Goal: Task Accomplishment & Management: Use online tool/utility

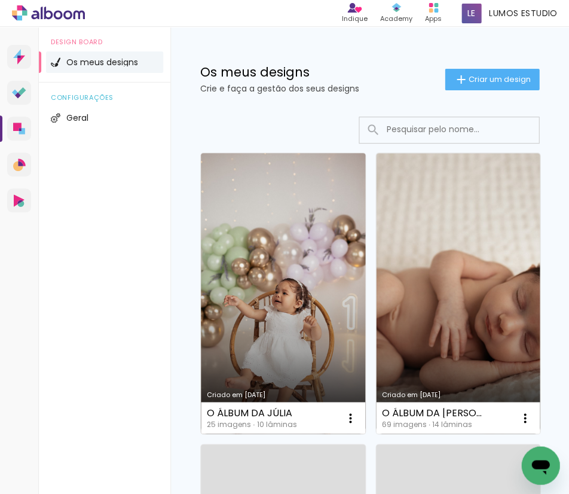
click at [311, 263] on link "Criado em [DATE]" at bounding box center [283, 293] width 164 height 280
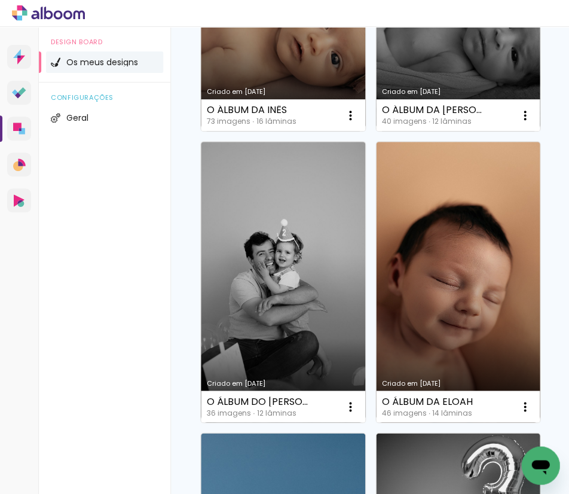
scroll to position [1817, 0]
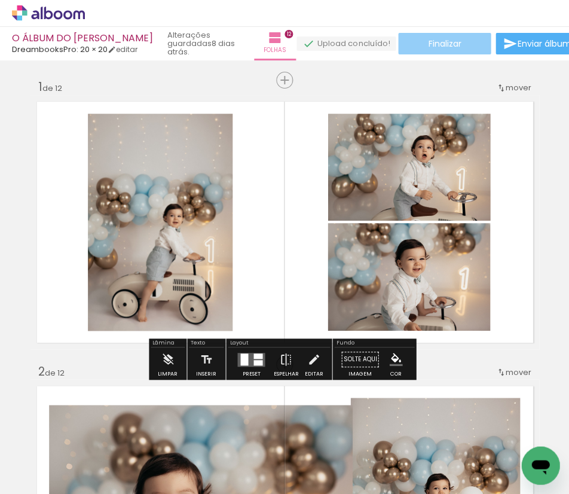
click at [424, 51] on paper-button "Finalizar" at bounding box center [444, 44] width 93 height 22
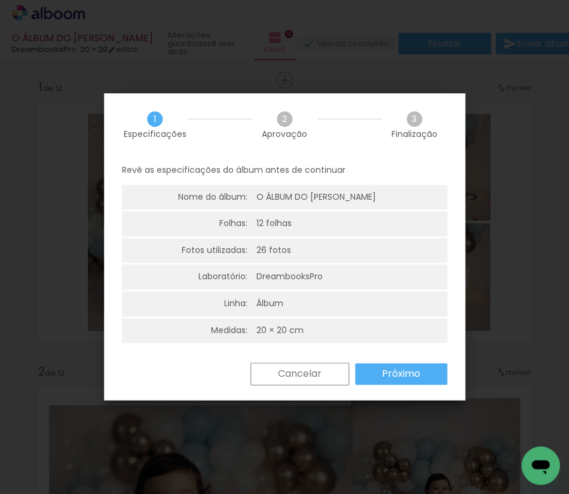
click at [365, 371] on paper-button "Próximo" at bounding box center [401, 374] width 92 height 22
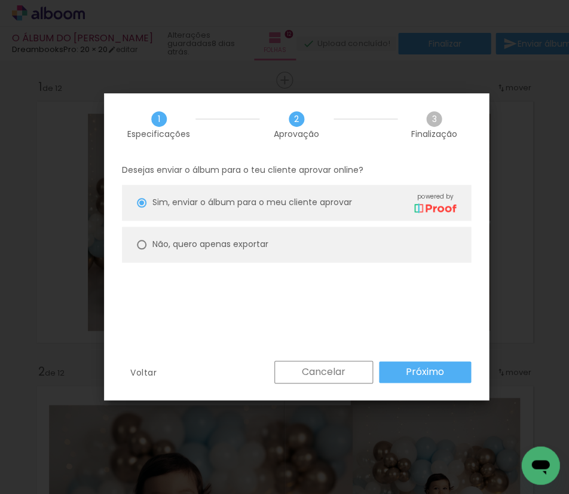
click at [0, 0] on slot "Não, quero apenas exportar" at bounding box center [0, 0] width 0 height 0
type paper-radio-button "on"
click at [0, 0] on slot "Próximo" at bounding box center [0, 0] width 0 height 0
type input "Alta, 300 DPI"
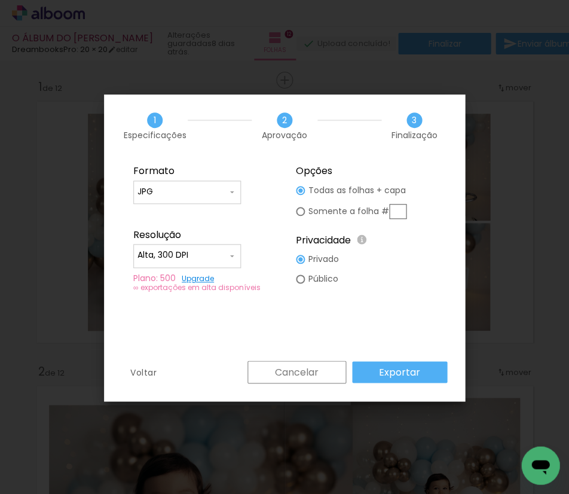
click at [0, 0] on slot "Exportar" at bounding box center [0, 0] width 0 height 0
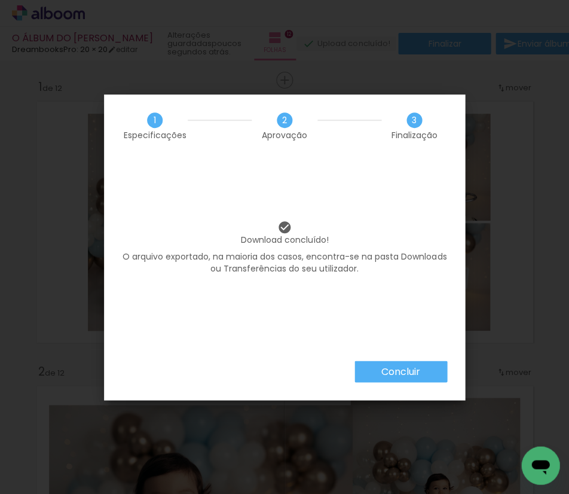
click at [0, 0] on slot "Concluir" at bounding box center [0, 0] width 0 height 0
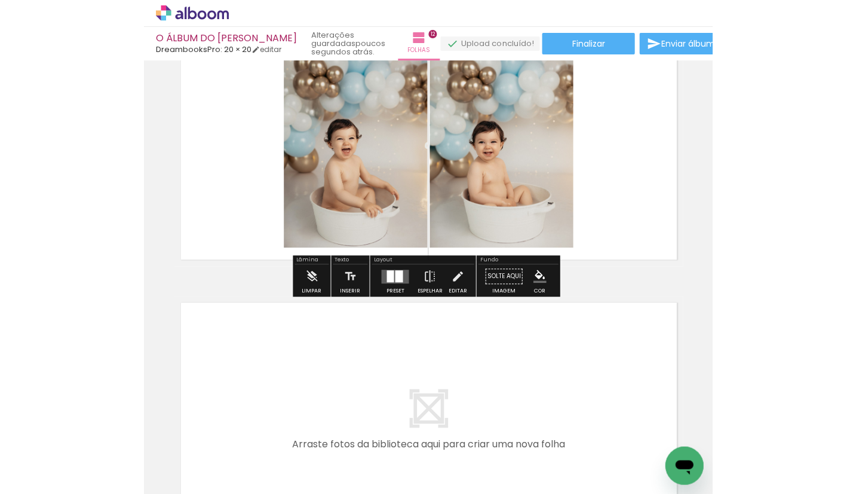
scroll to position [3379, 0]
